Goal: Task Accomplishment & Management: Manage account settings

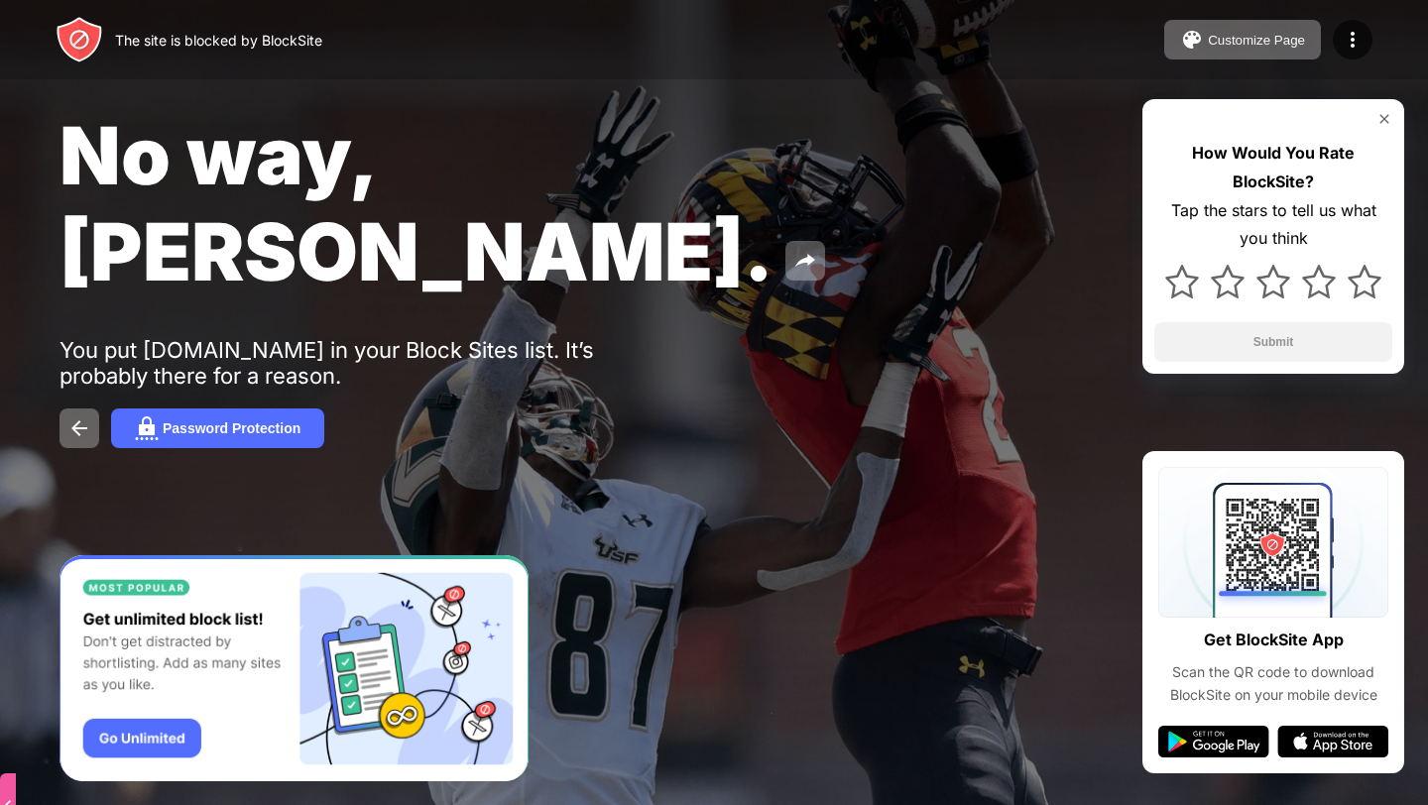
click at [1353, 70] on div "The site is blocked by BlockSite Customize Page Edit Block List Redirect Custom…" at bounding box center [714, 39] width 1428 height 79
click at [1346, 43] on img at bounding box center [1353, 40] width 24 height 24
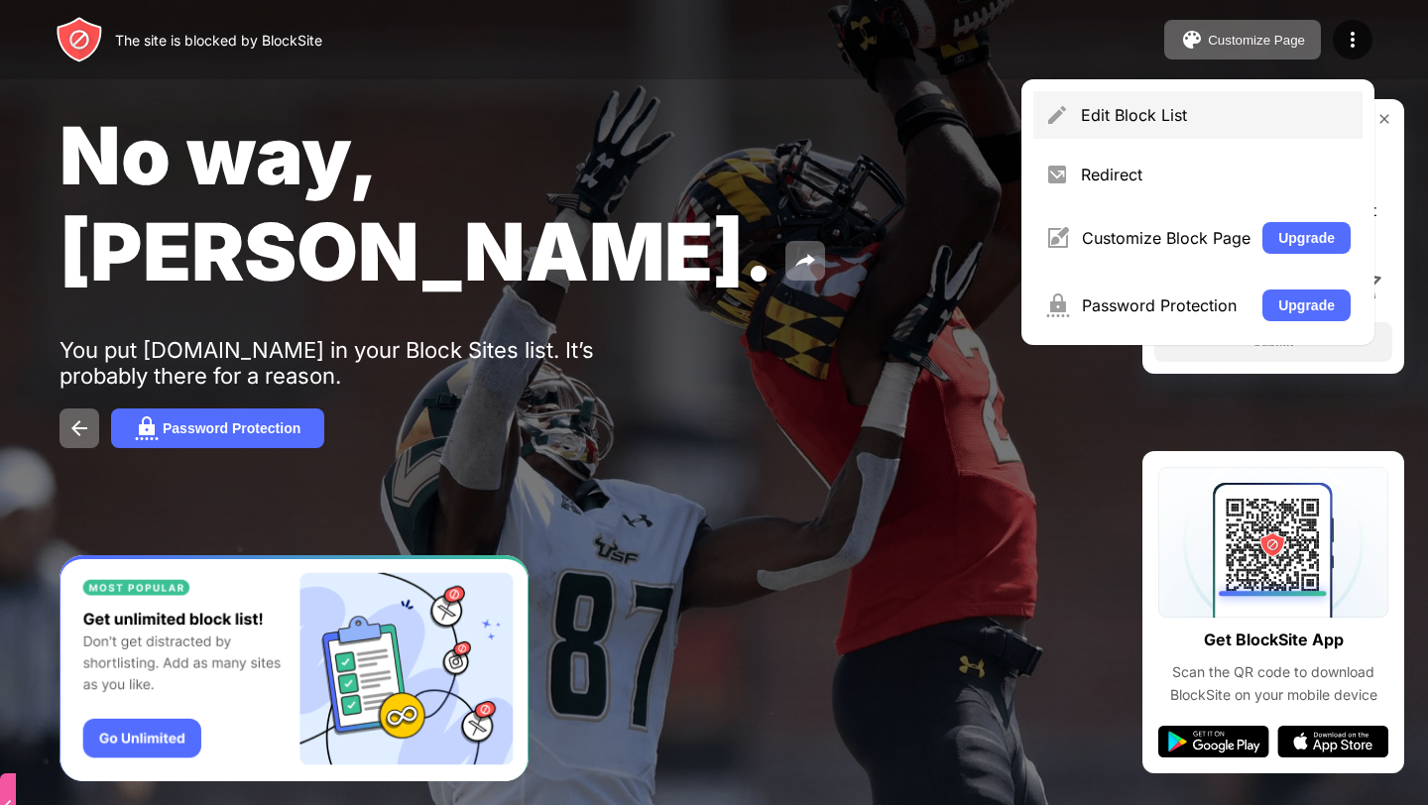
click at [1169, 130] on div "Edit Block List" at bounding box center [1197, 115] width 329 height 48
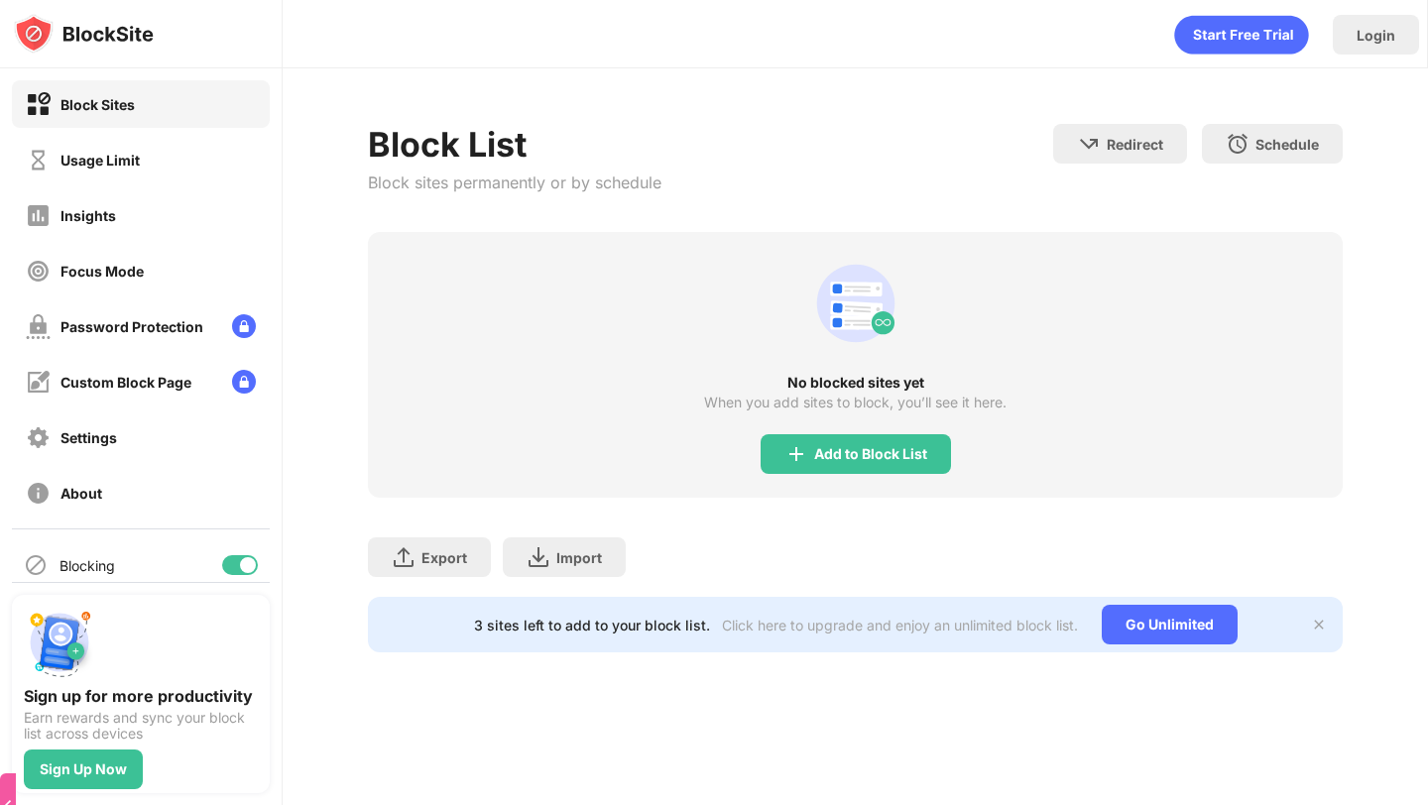
click at [71, 159] on div "Usage Limit" at bounding box center [99, 160] width 79 height 17
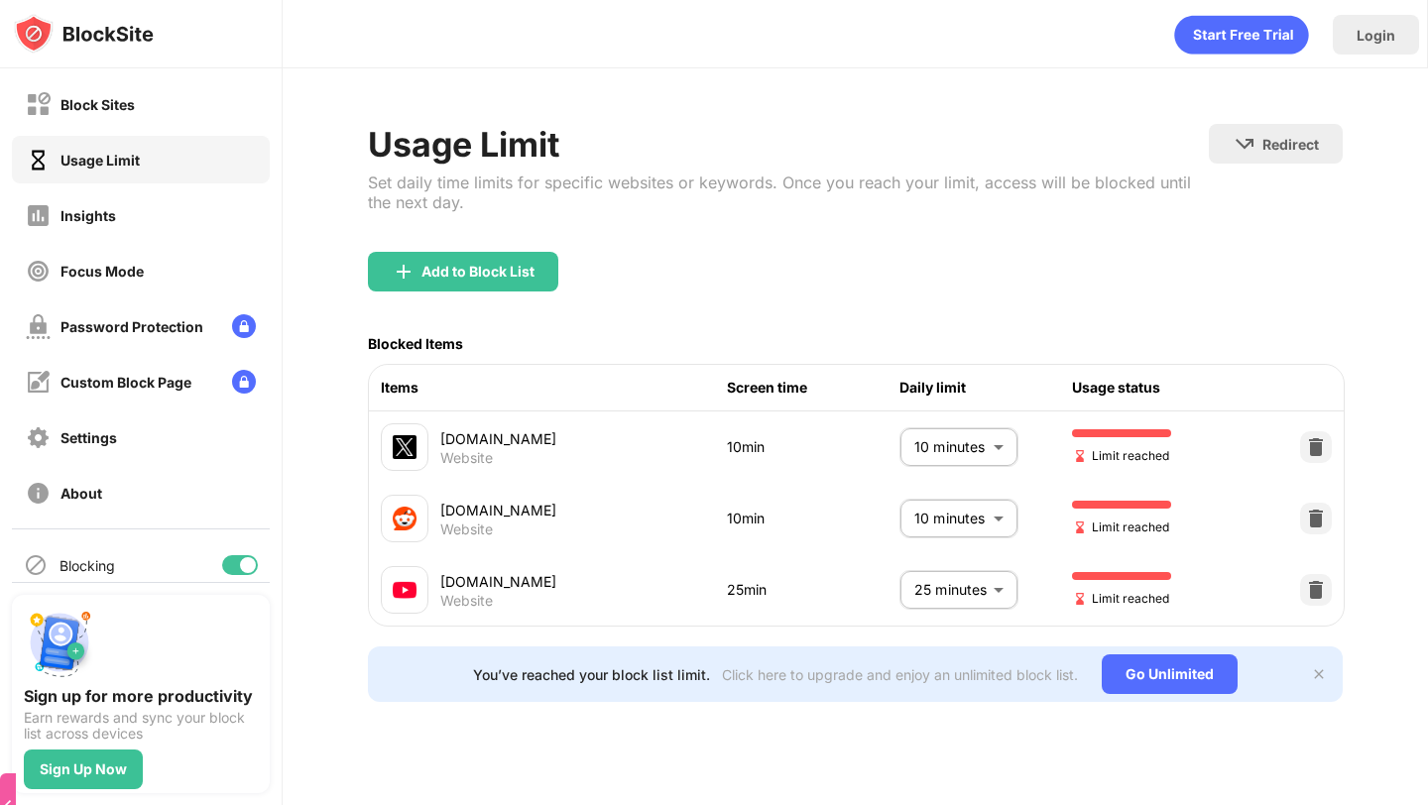
click at [998, 580] on body "Block Sites Usage Limit Insights Focus Mode Password Protection Custom Block Pa…" at bounding box center [714, 402] width 1428 height 805
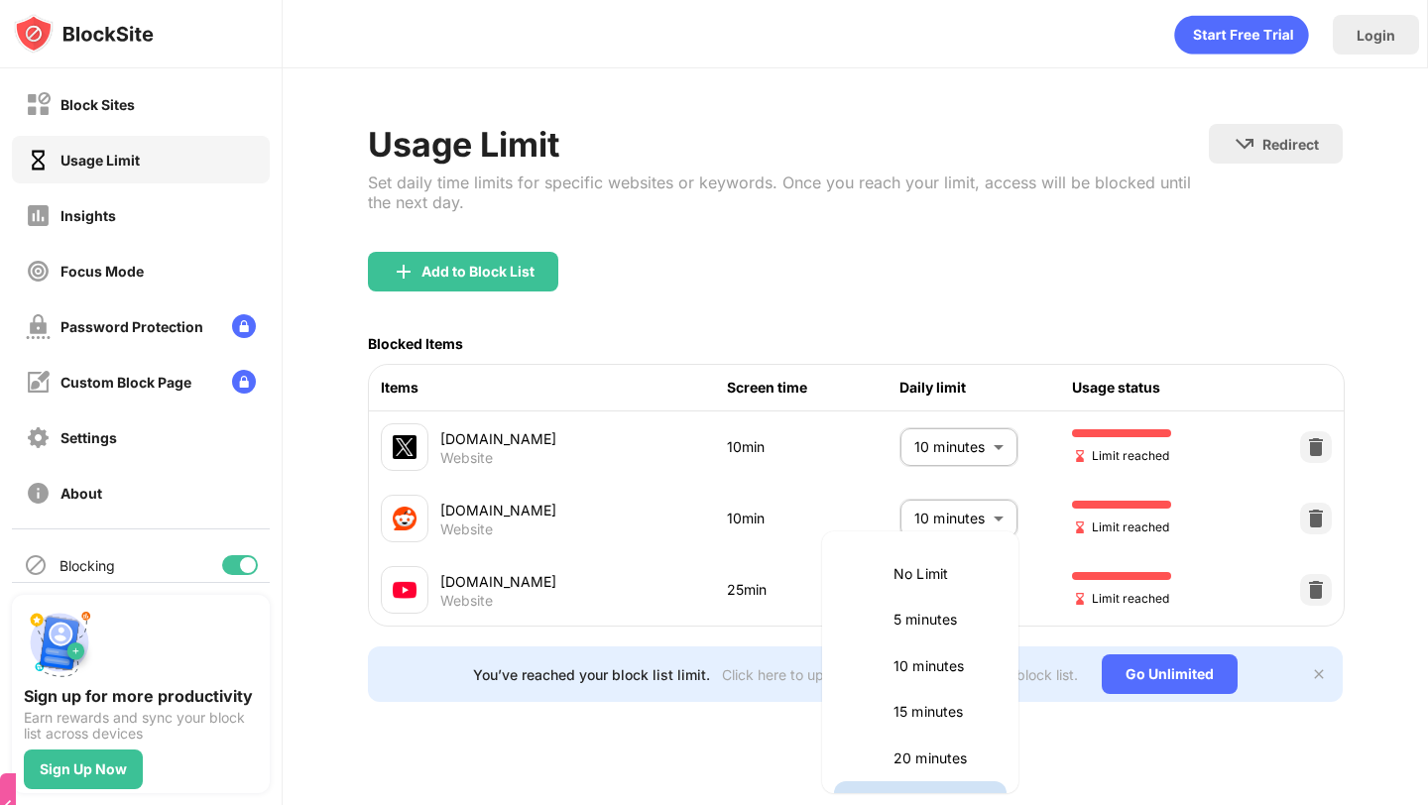
scroll to position [34, 0]
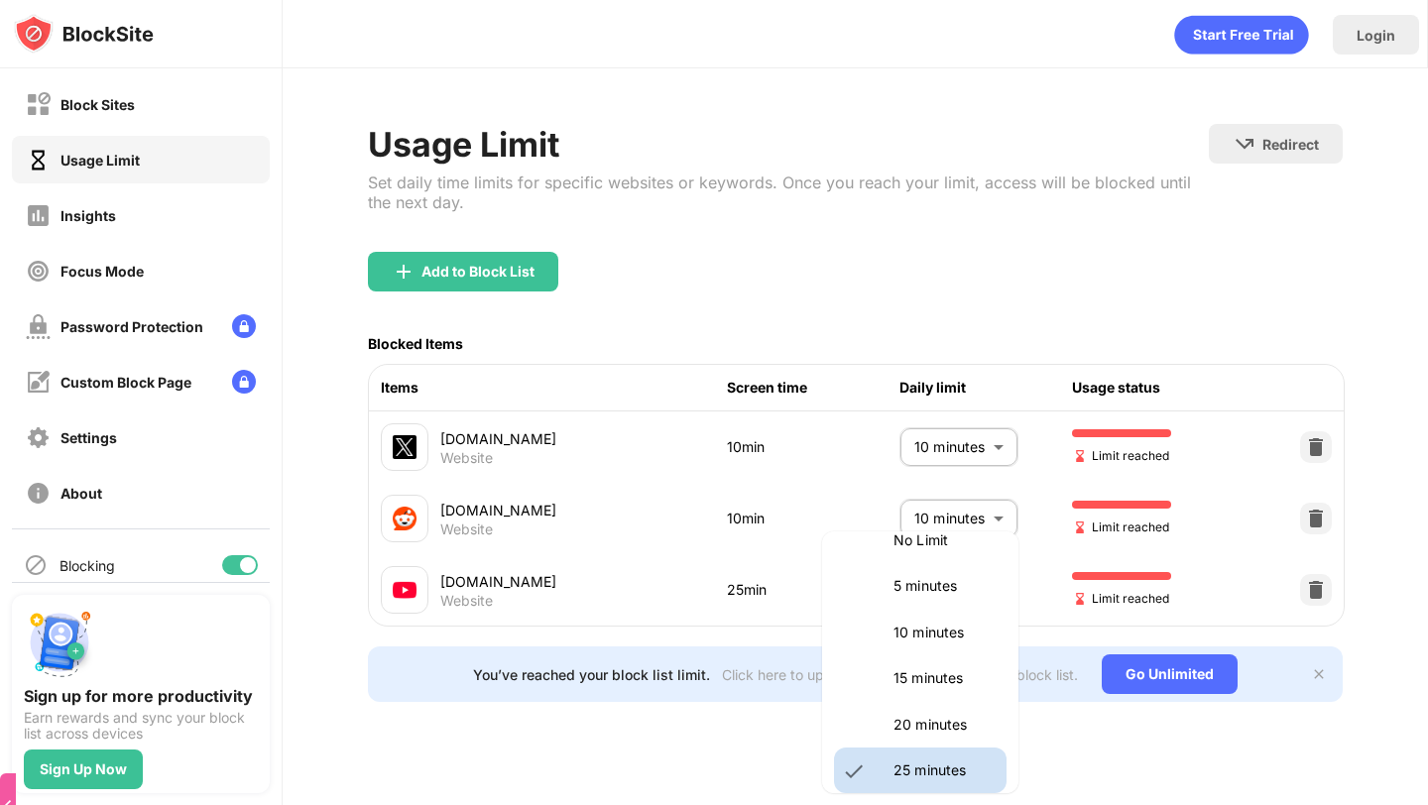
click at [954, 665] on li "15 minutes" at bounding box center [920, 679] width 173 height 46
type input "**"
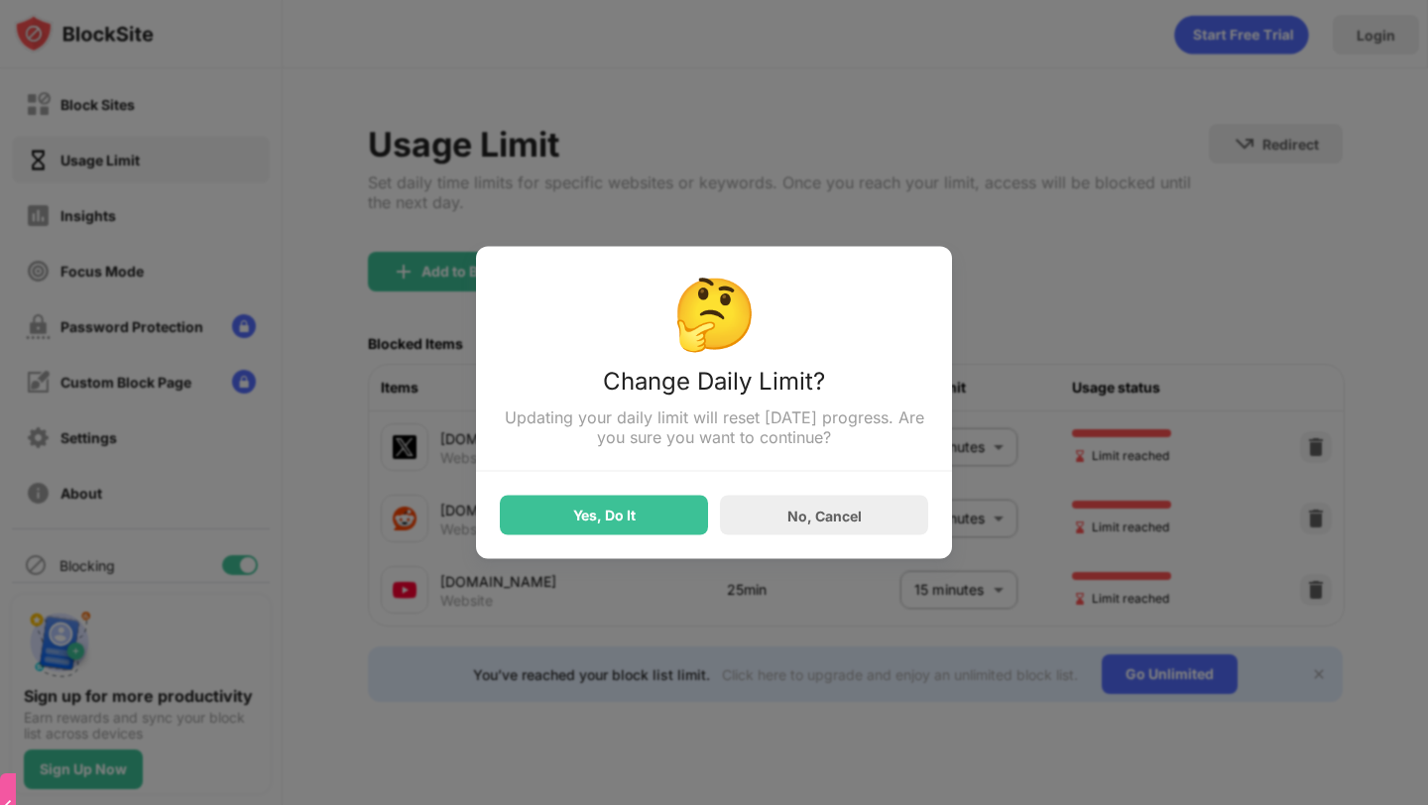
click at [621, 515] on div "Yes, Do It" at bounding box center [604, 516] width 62 height 16
